Goal: Information Seeking & Learning: Check status

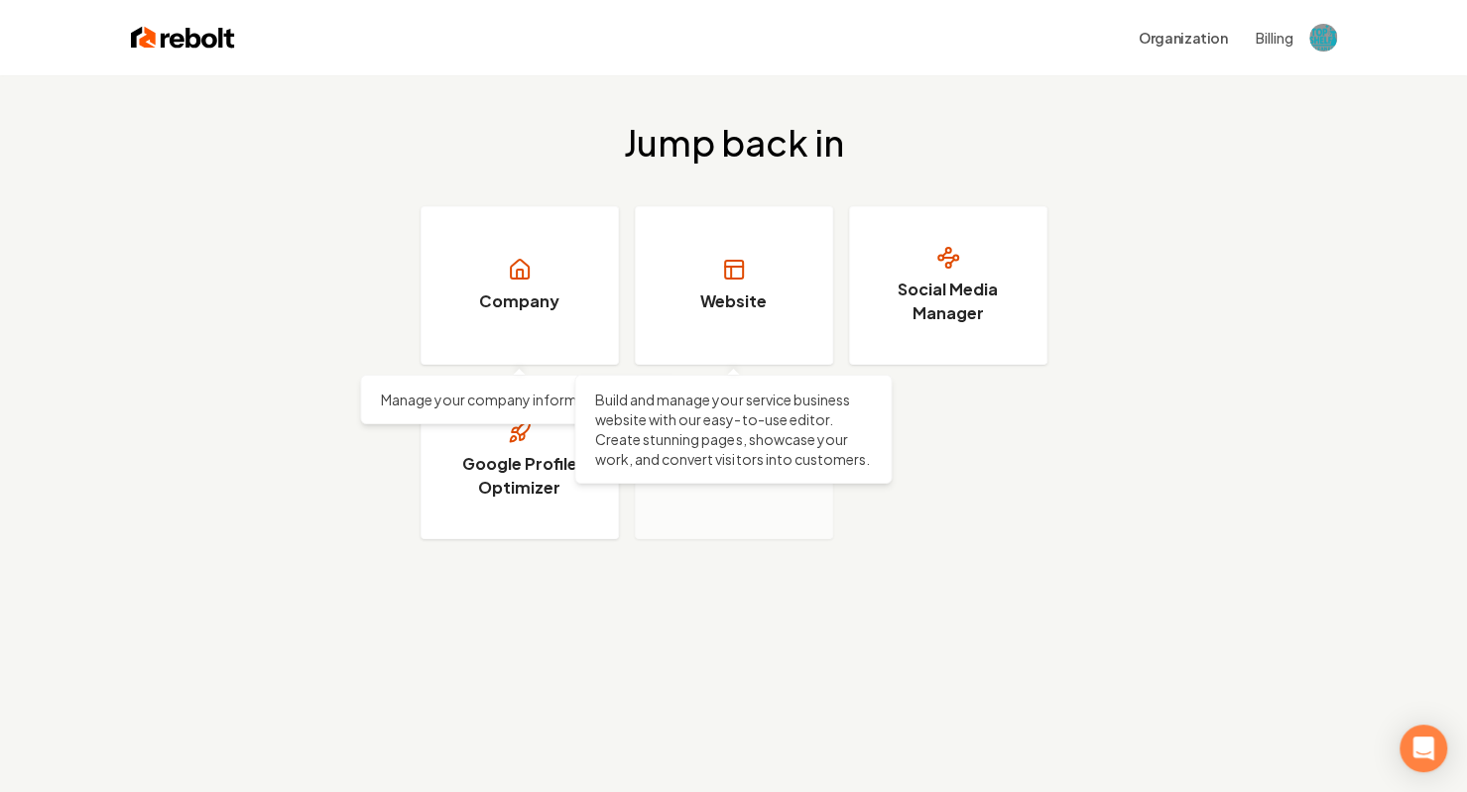
click at [730, 288] on link "Website" at bounding box center [734, 285] width 198 height 159
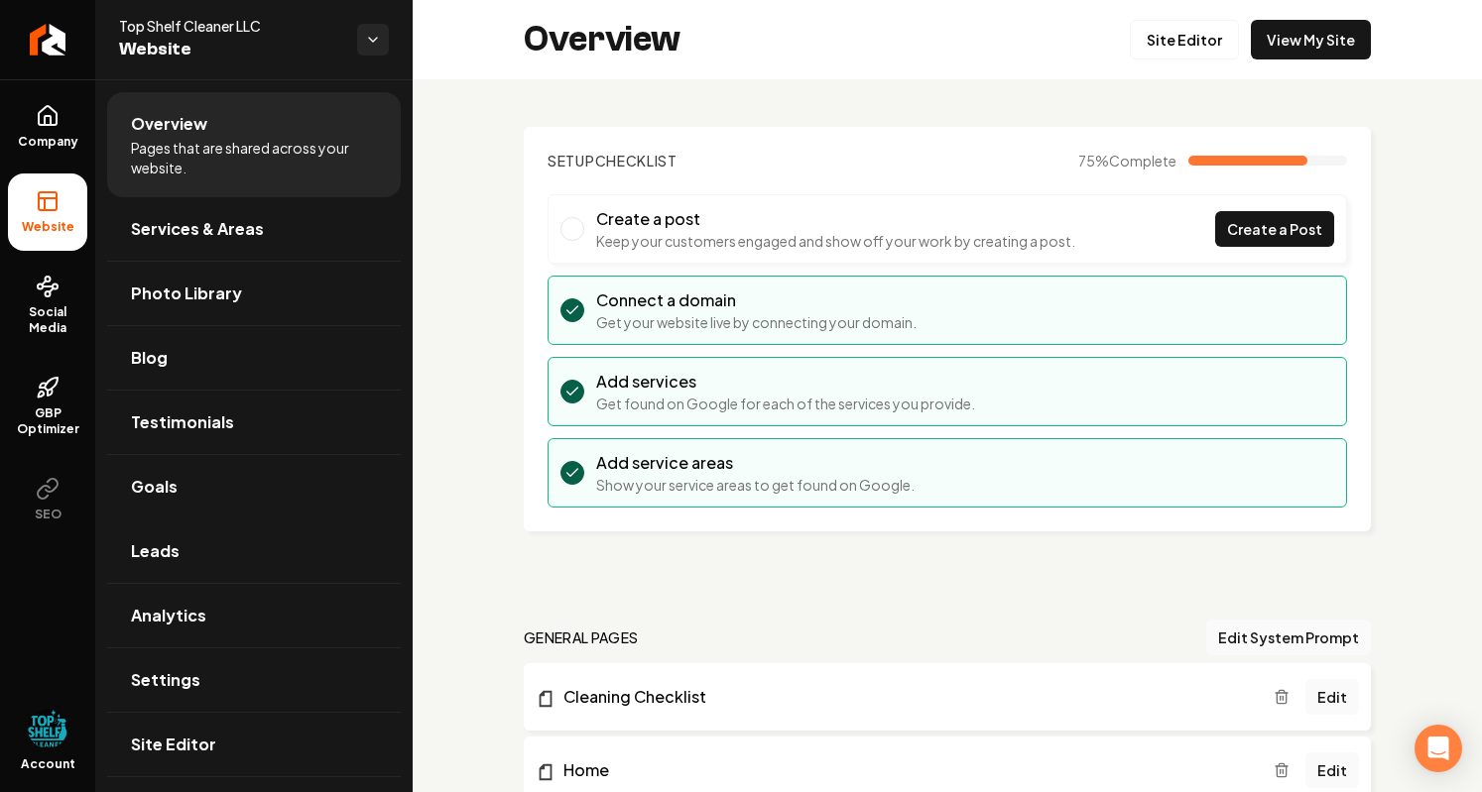
click at [151, 543] on span "Leads" at bounding box center [155, 551] width 49 height 24
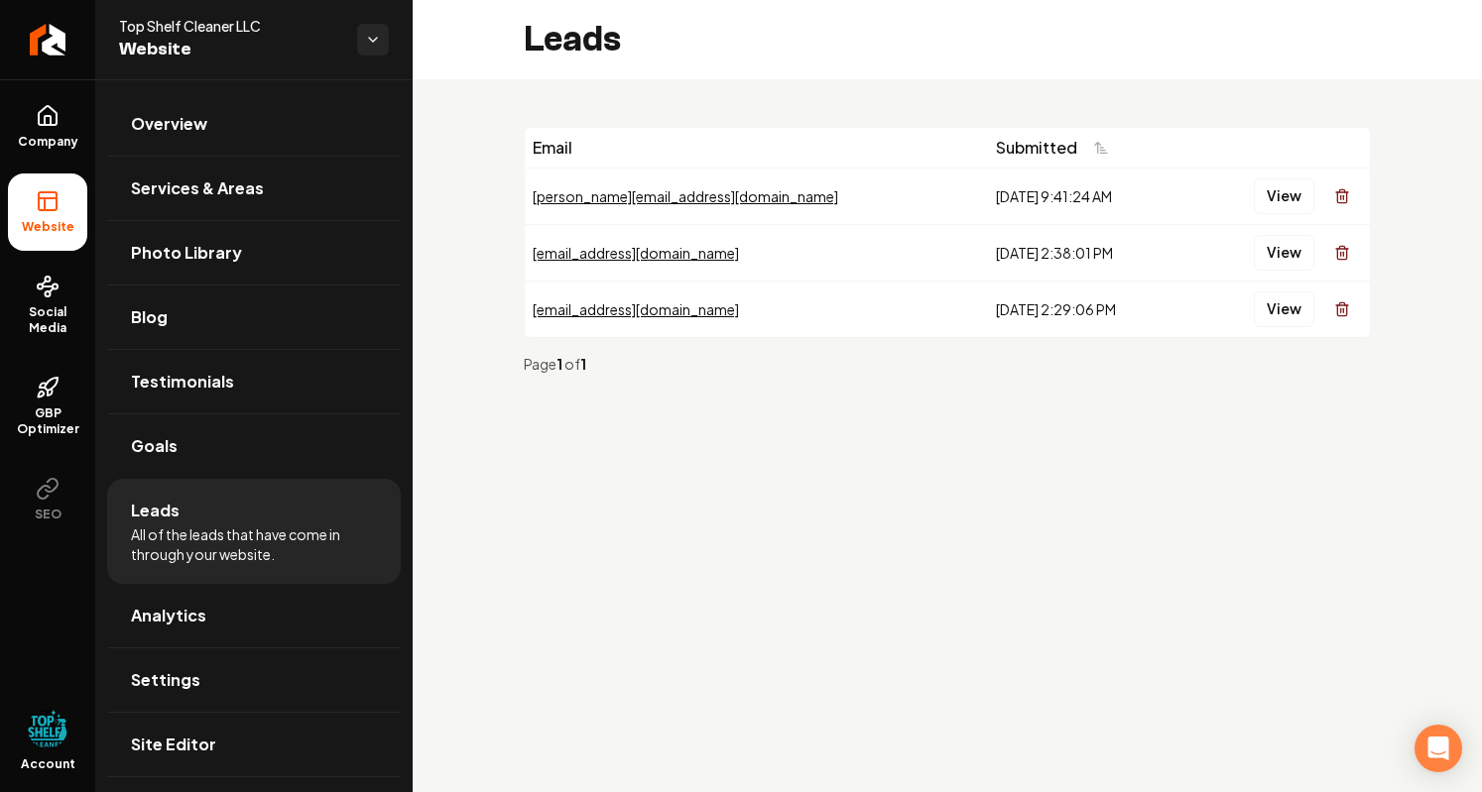
click at [730, 211] on td "[PERSON_NAME][EMAIL_ADDRESS][DOMAIN_NAME]" at bounding box center [756, 196] width 463 height 57
click at [1290, 194] on button "View" at bounding box center [1283, 197] width 60 height 36
